Goal: Information Seeking & Learning: Understand process/instructions

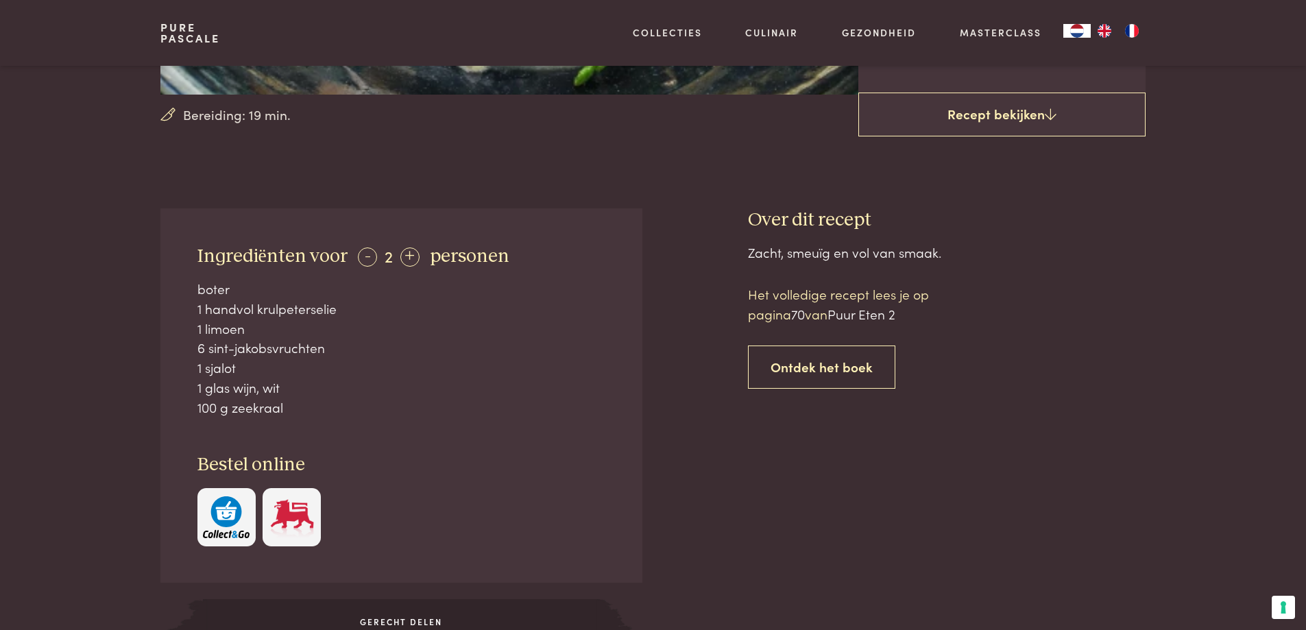
scroll to position [343, 0]
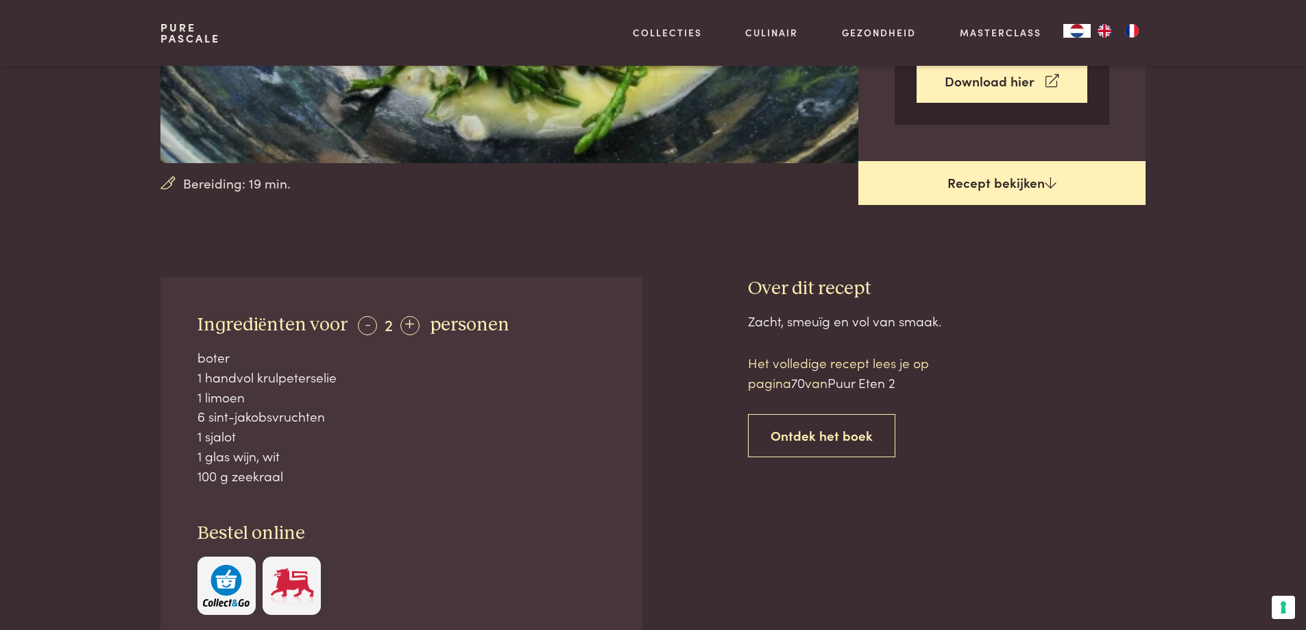
click at [1011, 183] on link "Recept bekijken" at bounding box center [1002, 183] width 287 height 44
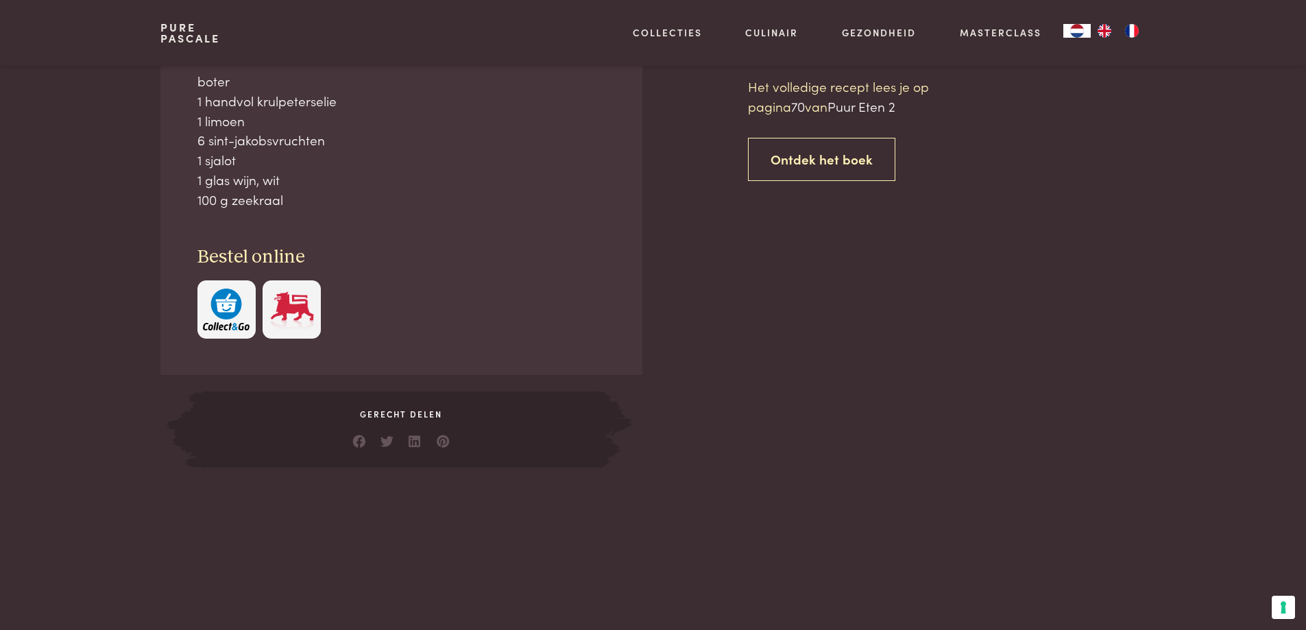
scroll to position [620, 0]
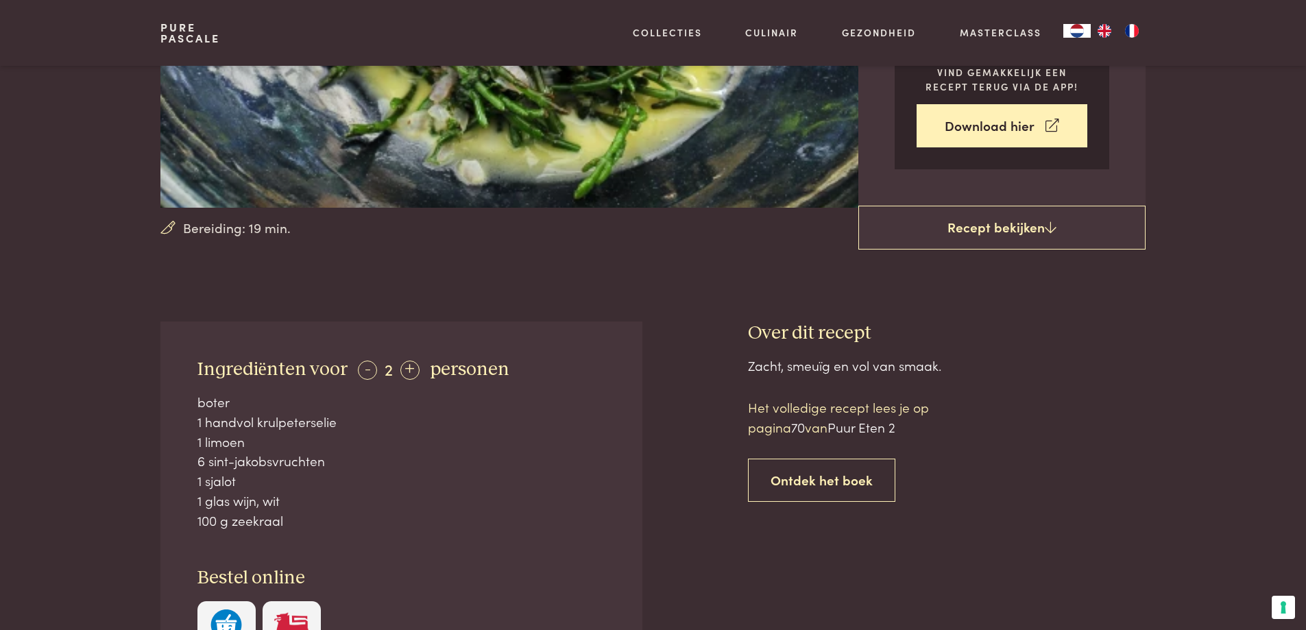
scroll to position [346, 0]
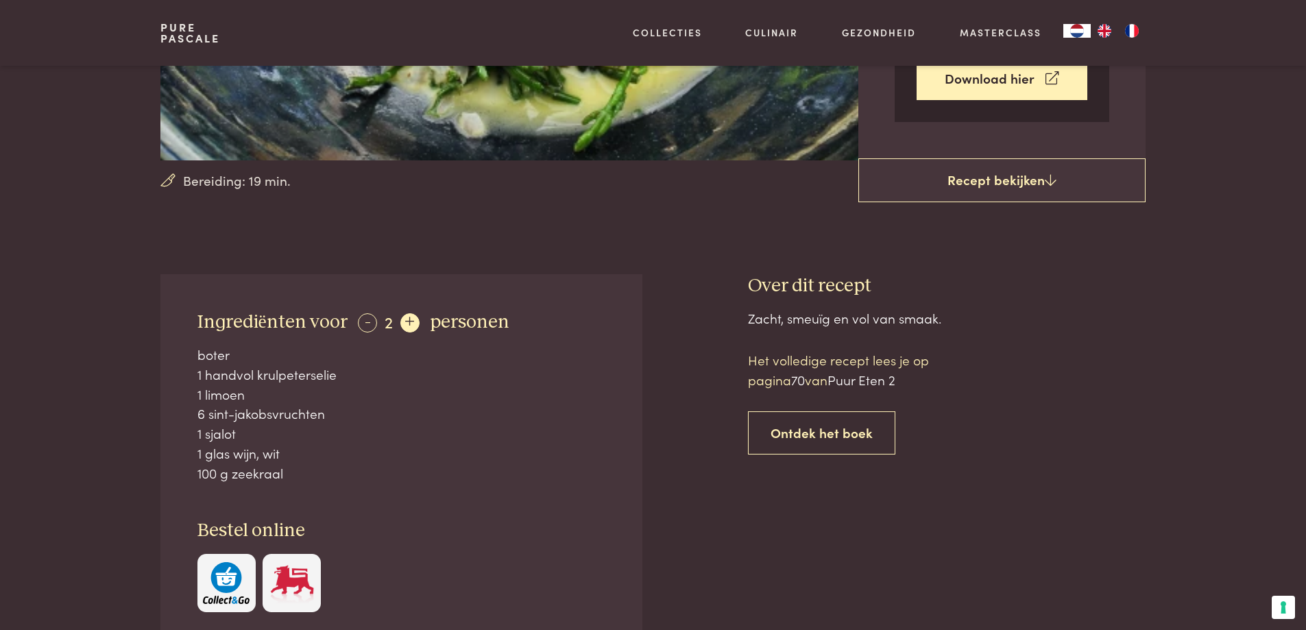
click at [405, 319] on div "+" at bounding box center [409, 322] width 19 height 19
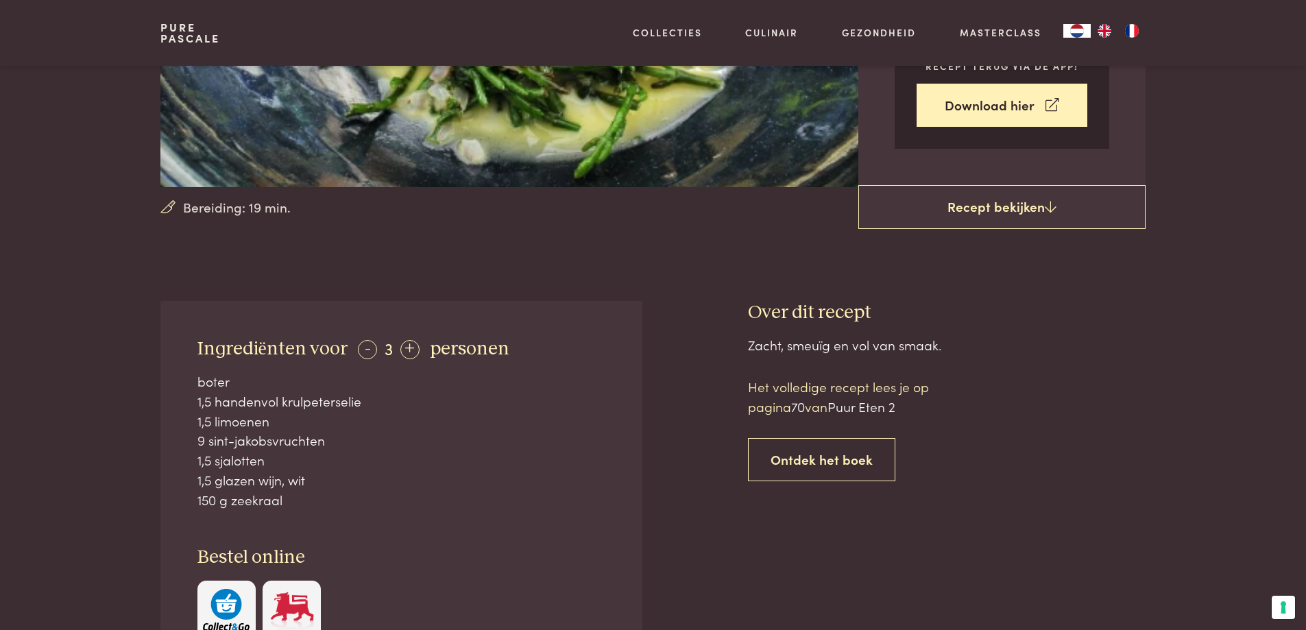
scroll to position [140, 0]
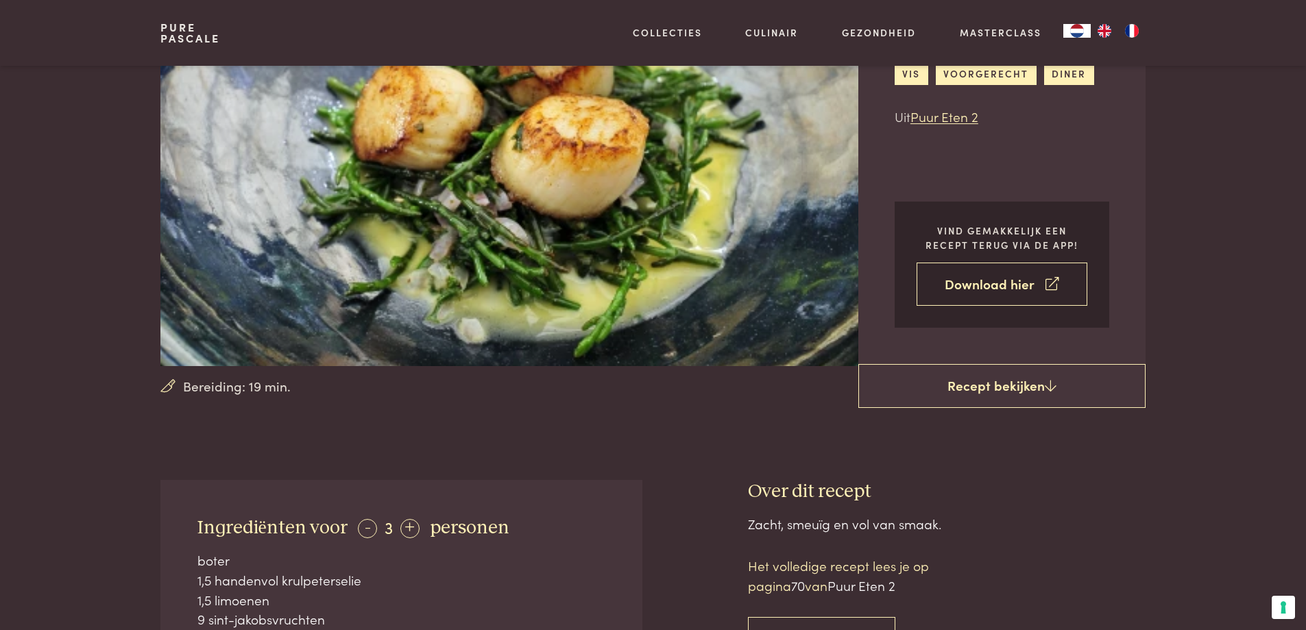
click at [1006, 283] on link "Download hier" at bounding box center [1002, 284] width 171 height 43
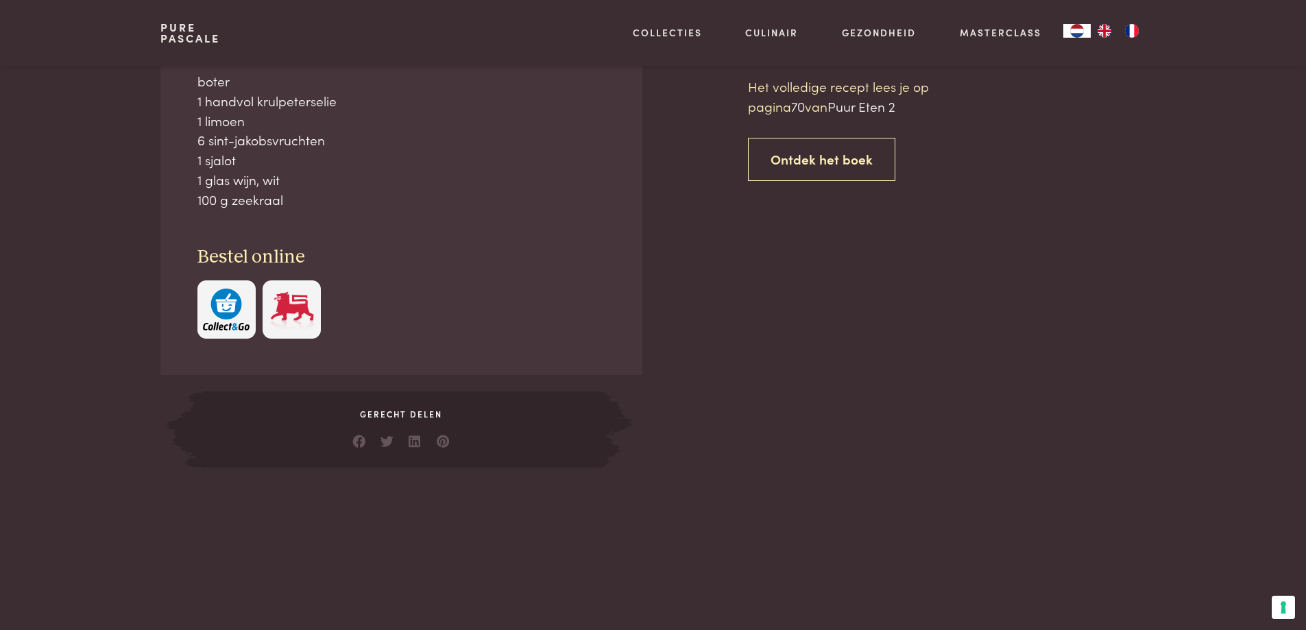
scroll to position [620, 0]
click at [832, 163] on link "Ontdek het boek" at bounding box center [821, 158] width 147 height 43
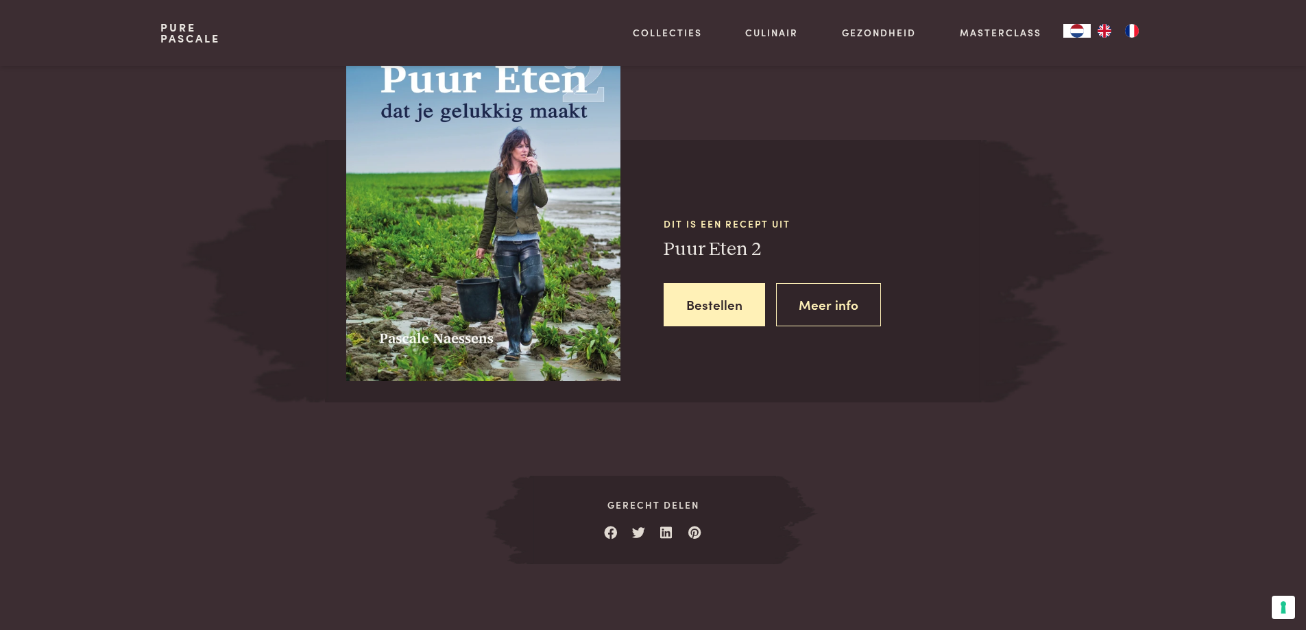
scroll to position [1232, 0]
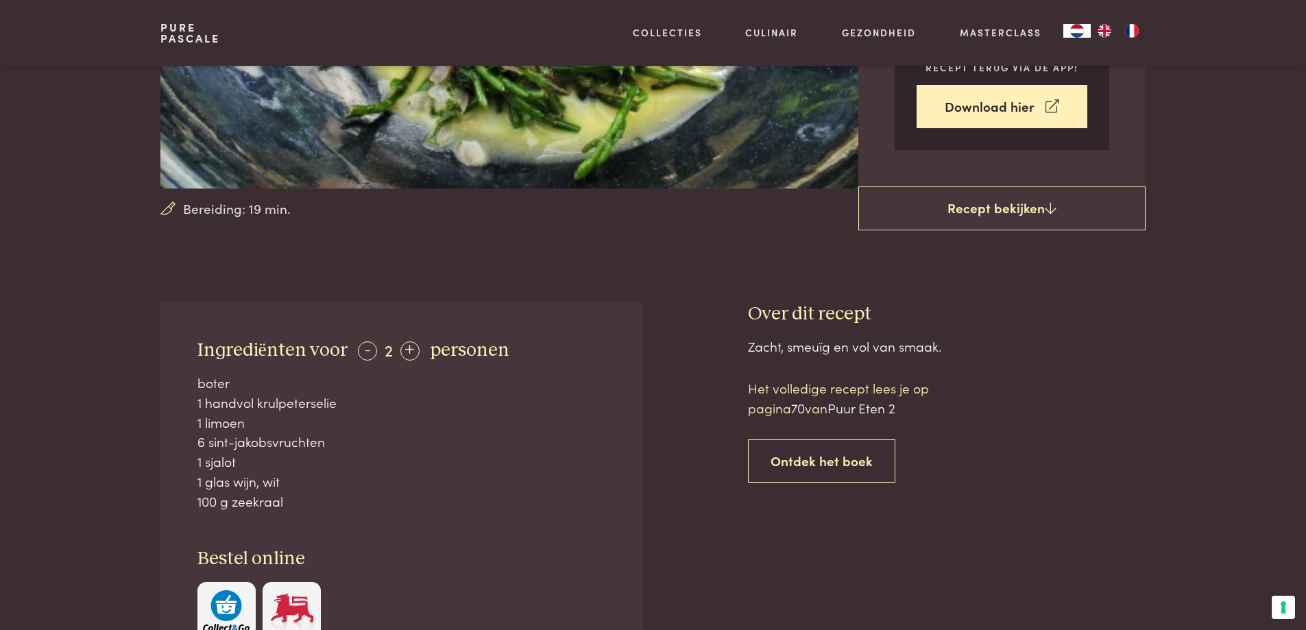
scroll to position [478, 0]
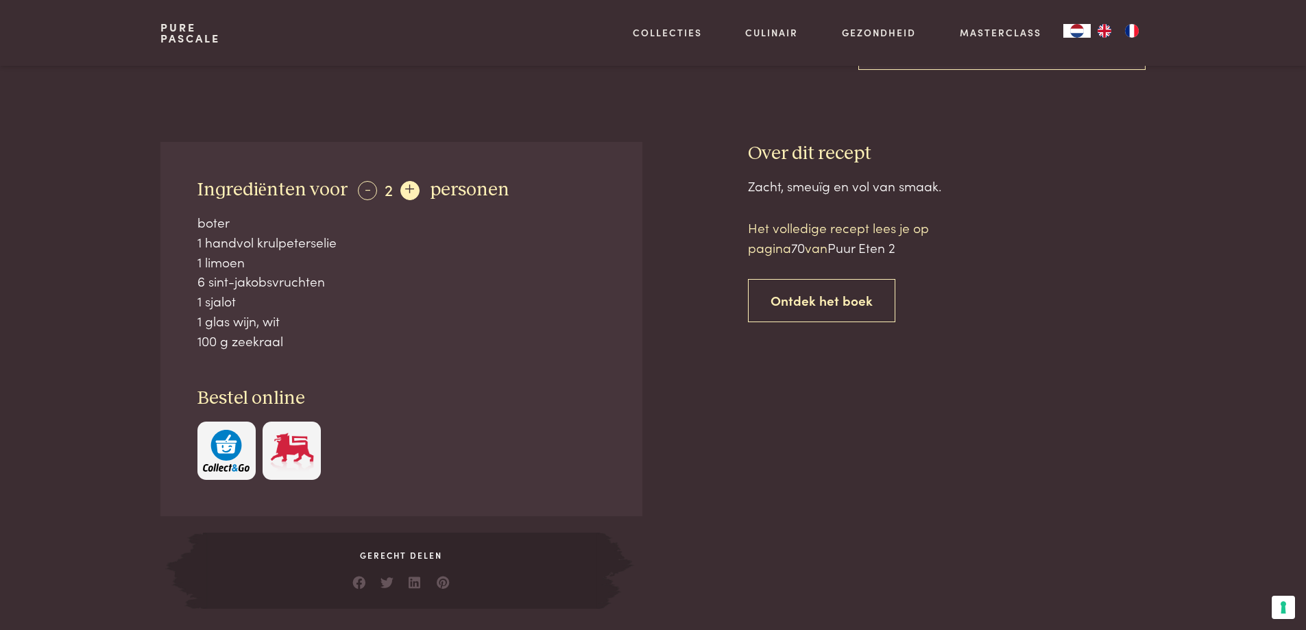
click at [408, 190] on div "+" at bounding box center [409, 190] width 19 height 19
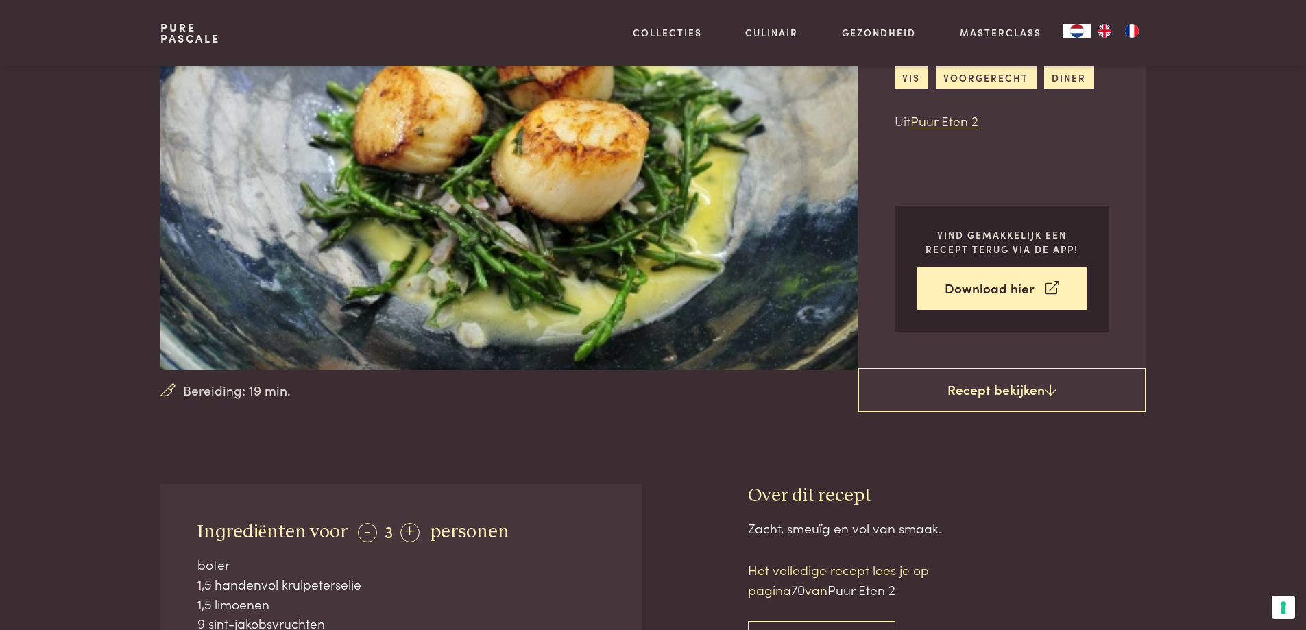
scroll to position [135, 0]
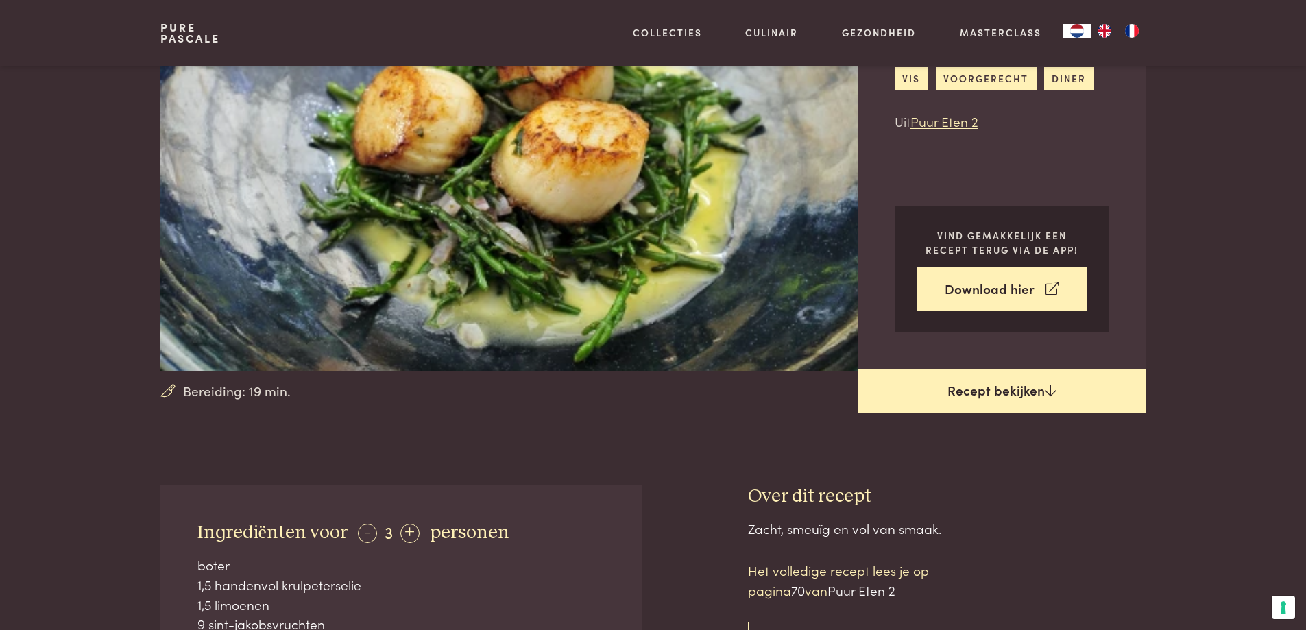
click at [1010, 389] on link "Recept bekijken" at bounding box center [1002, 391] width 287 height 44
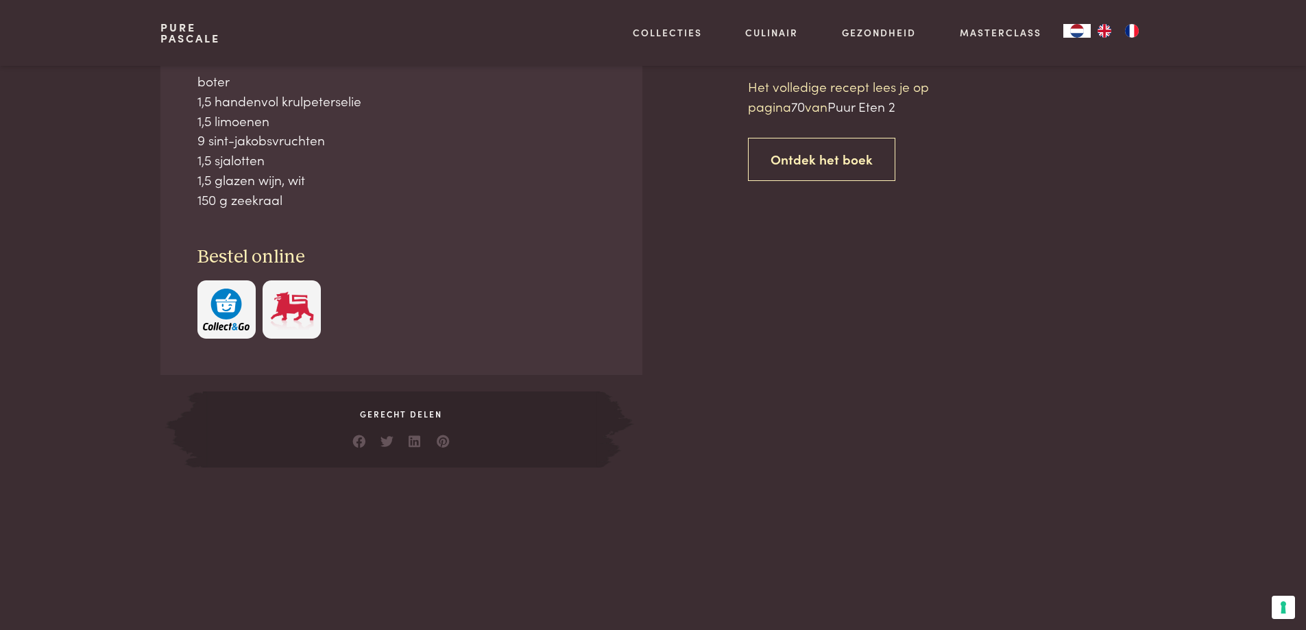
scroll to position [620, 0]
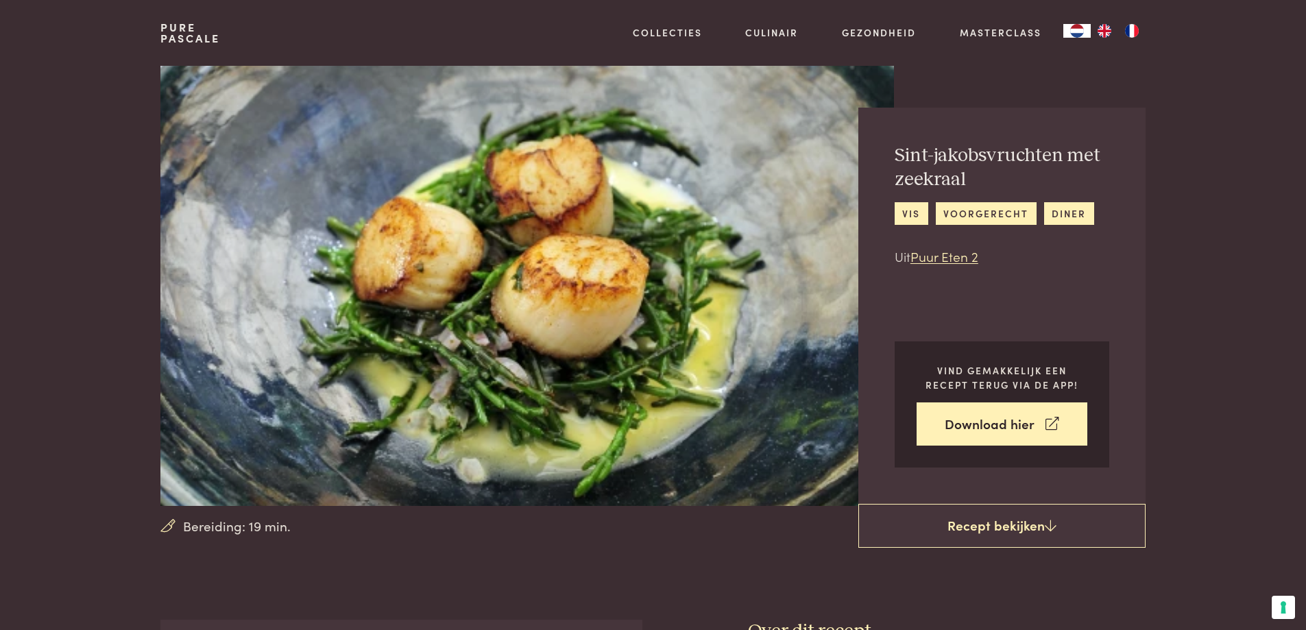
drag, startPoint x: 144, startPoint y: 23, endPoint x: 1175, endPoint y: 206, distance: 1046.9
click at [19, 129] on section "Bereiding: 19 min. Sint-jakobsvruchten met zeekraal vis voorgerecht diner Uit P…" at bounding box center [653, 286] width 1306 height 440
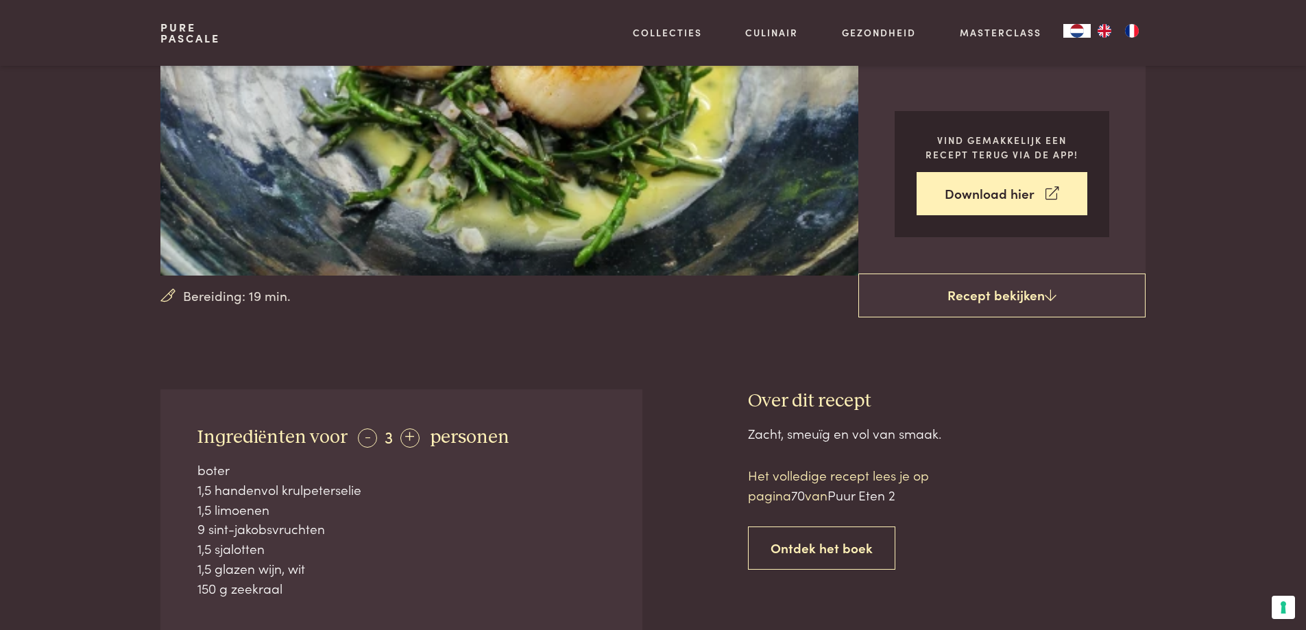
scroll to position [274, 0]
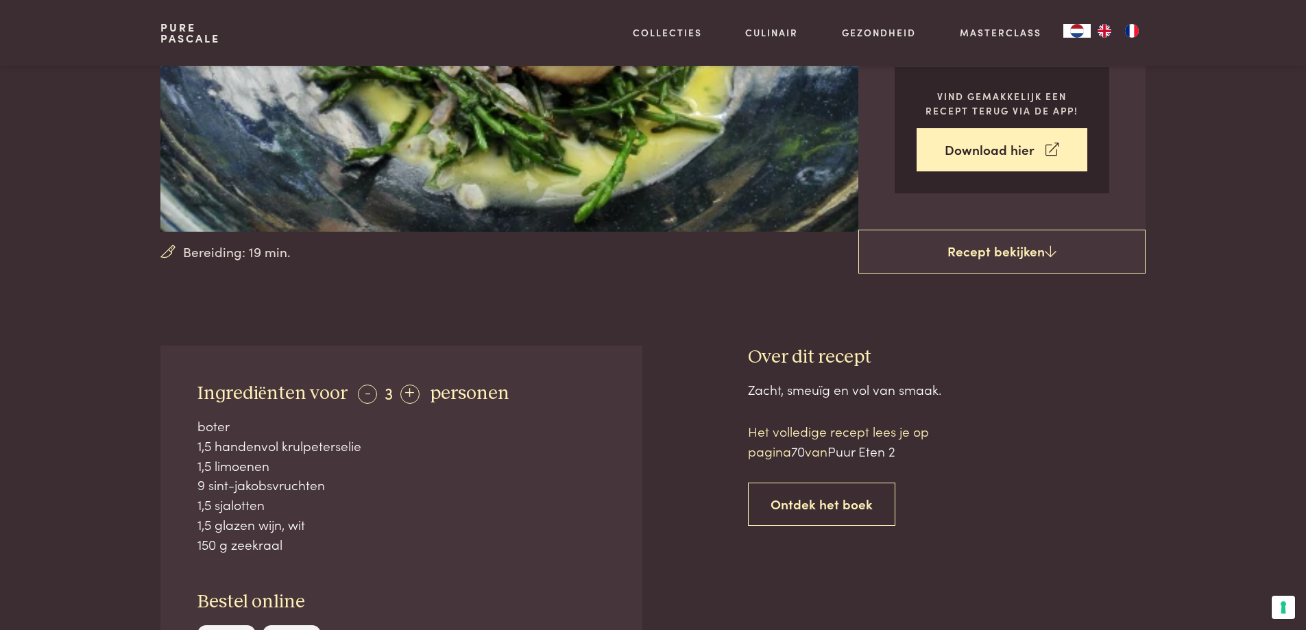
drag, startPoint x: 1040, startPoint y: 595, endPoint x: 977, endPoint y: 410, distance: 194.7
click at [976, 410] on div "Zacht, smeuïg en vol van smaak. Het volledige recept lees je op pagina 70 van P…" at bounding box center [947, 596] width 398 height 432
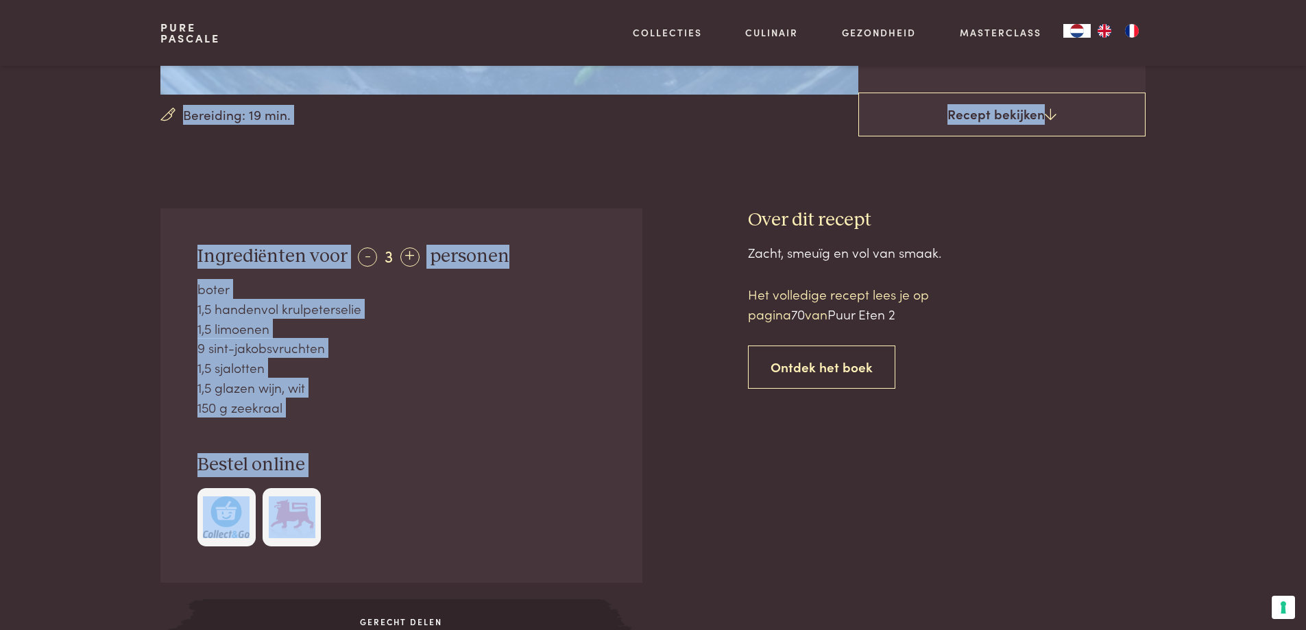
scroll to position [0, 0]
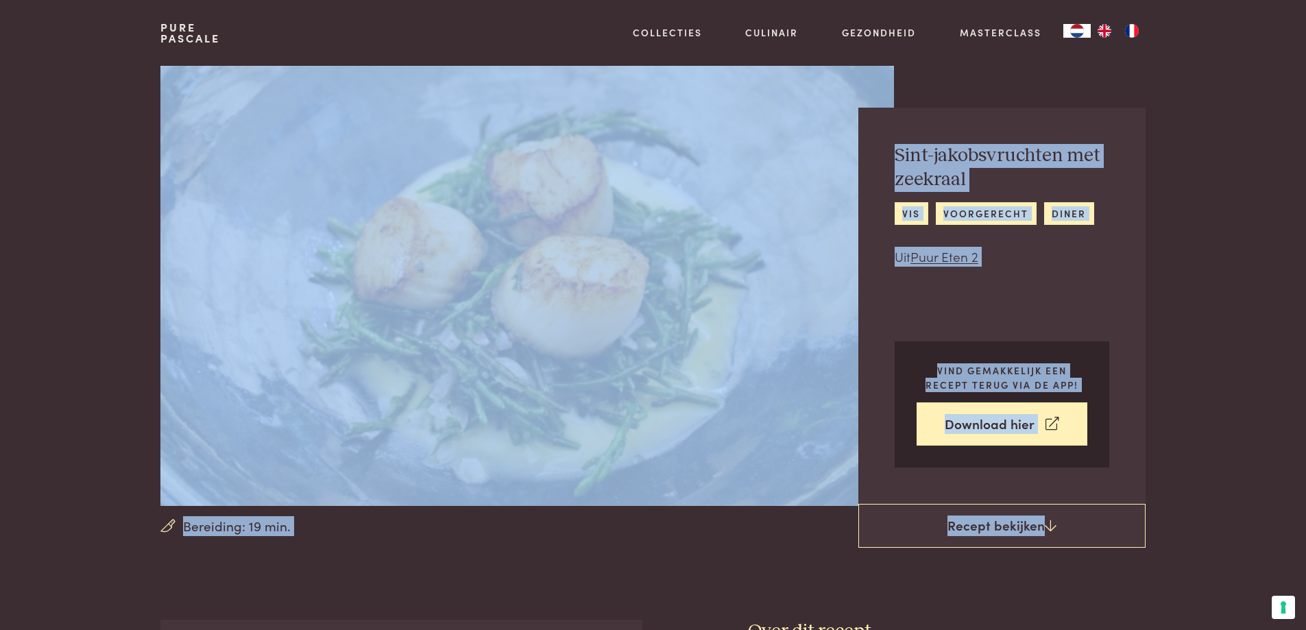
drag, startPoint x: 497, startPoint y: 558, endPoint x: 278, endPoint y: -83, distance: 677.0
copy main "Bereiding: 19 min. Sint-jakobsvruchten met zeekraal vis voorgerecht diner Uit P…"
click at [1196, 259] on section "Bereiding: 19 min. Sint-jakobsvruchten met zeekraal vis voorgerecht diner Uit P…" at bounding box center [653, 286] width 1306 height 440
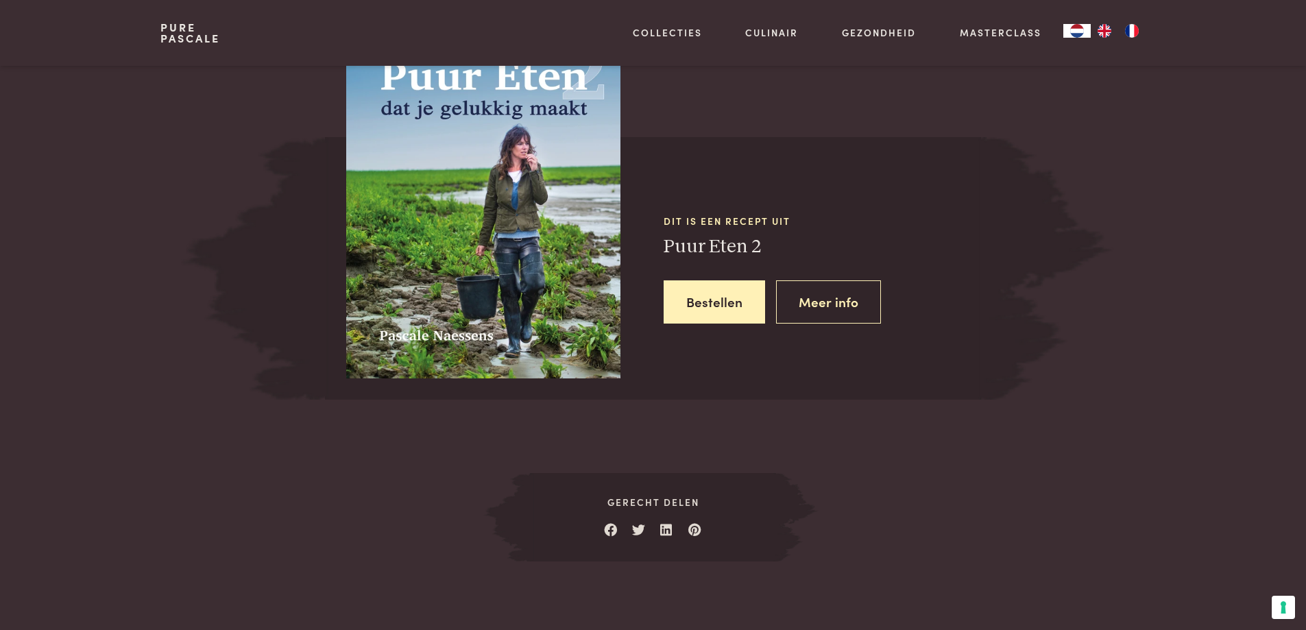
scroll to position [620, 0]
